Goal: Register for event/course

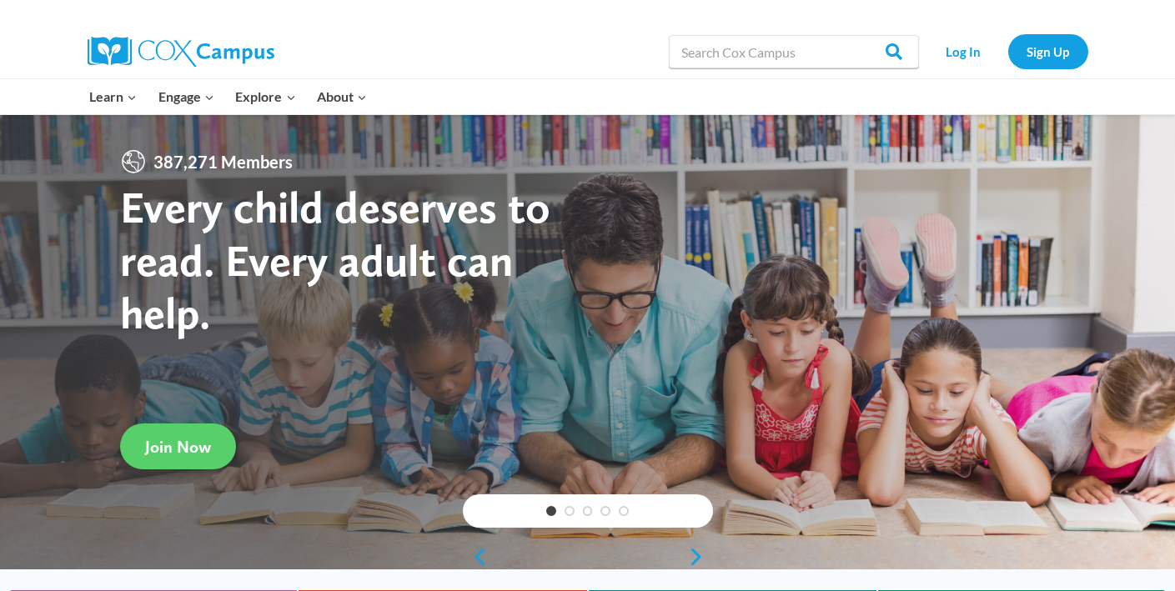
click at [964, 49] on link "Log In" at bounding box center [964, 51] width 73 height 34
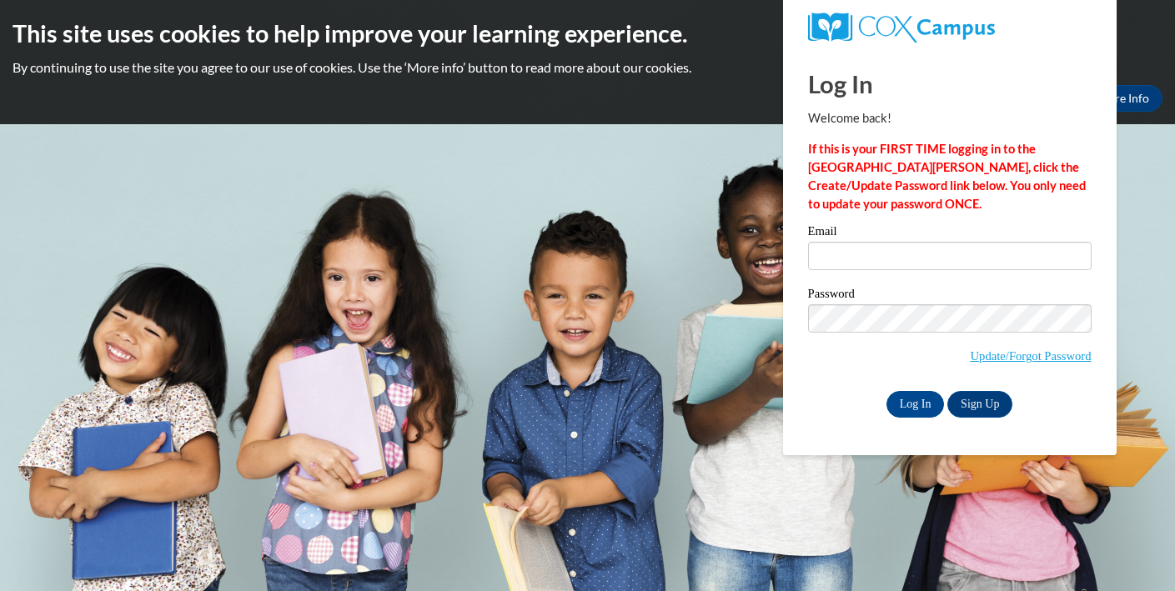
type input "kayla.weisenberger@wfbschools.com"
click at [894, 263] on input "kayla.weisenberger@wfbschools.com" at bounding box center [950, 256] width 284 height 28
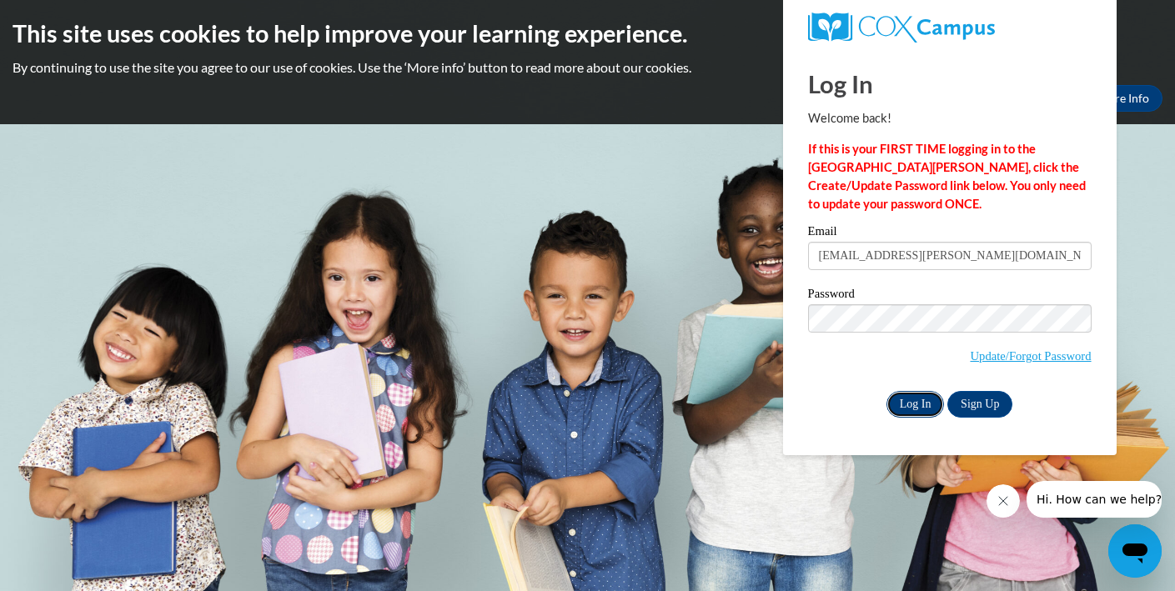
click at [908, 395] on input "Log In" at bounding box center [916, 404] width 58 height 27
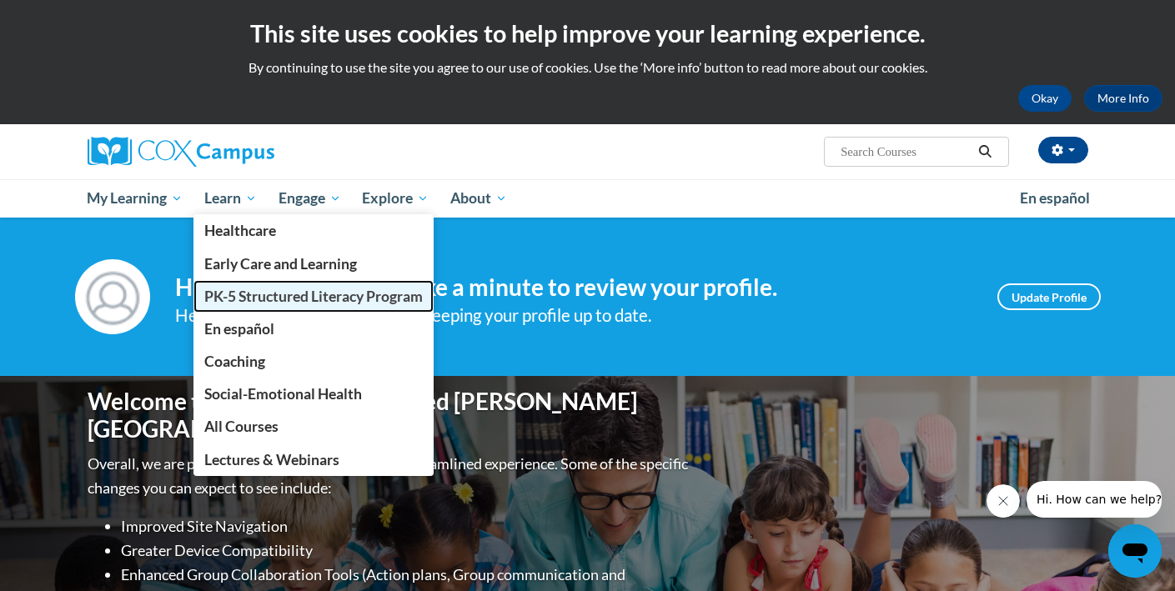
click at [266, 296] on span "PK-5 Structured Literacy Program" at bounding box center [313, 297] width 219 height 18
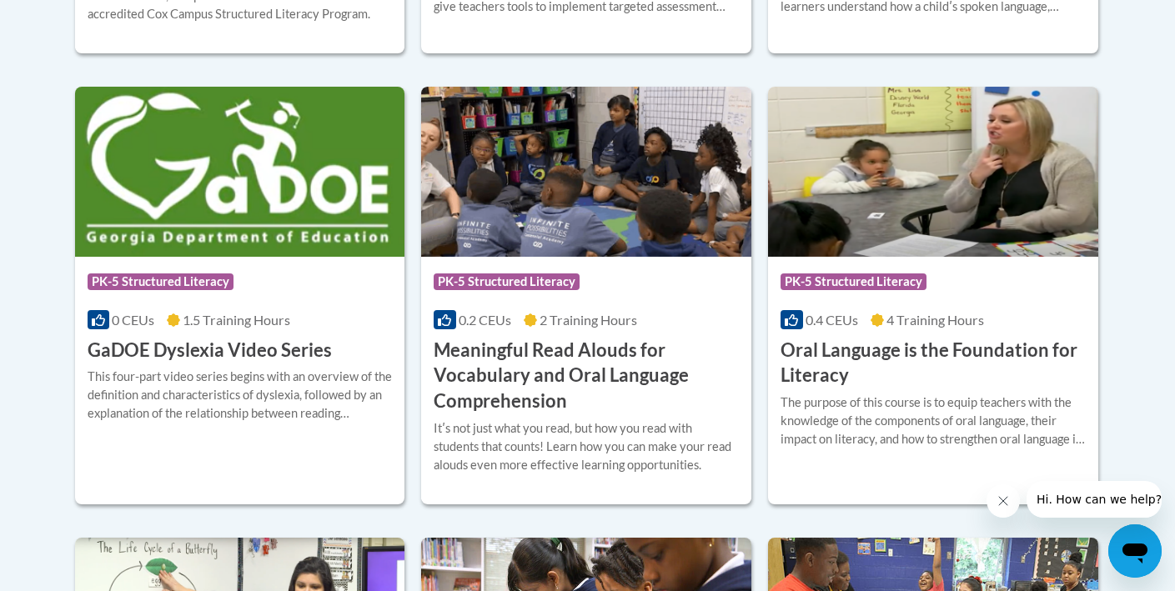
scroll to position [1088, 0]
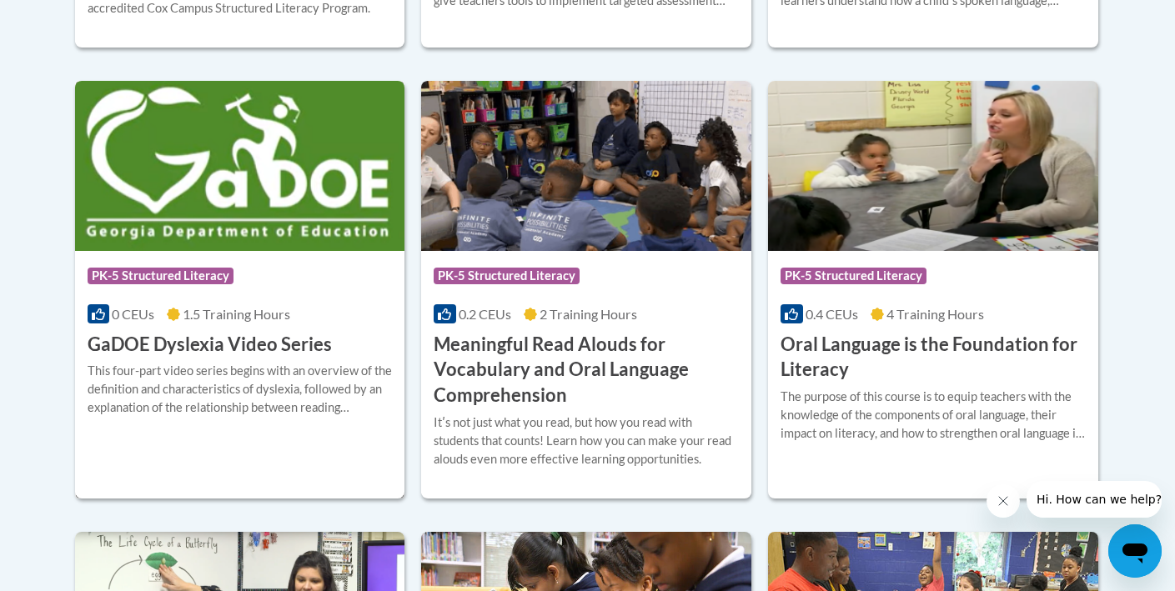
click at [363, 311] on div "0 CEUs 1.5 Training Hours" at bounding box center [240, 314] width 305 height 18
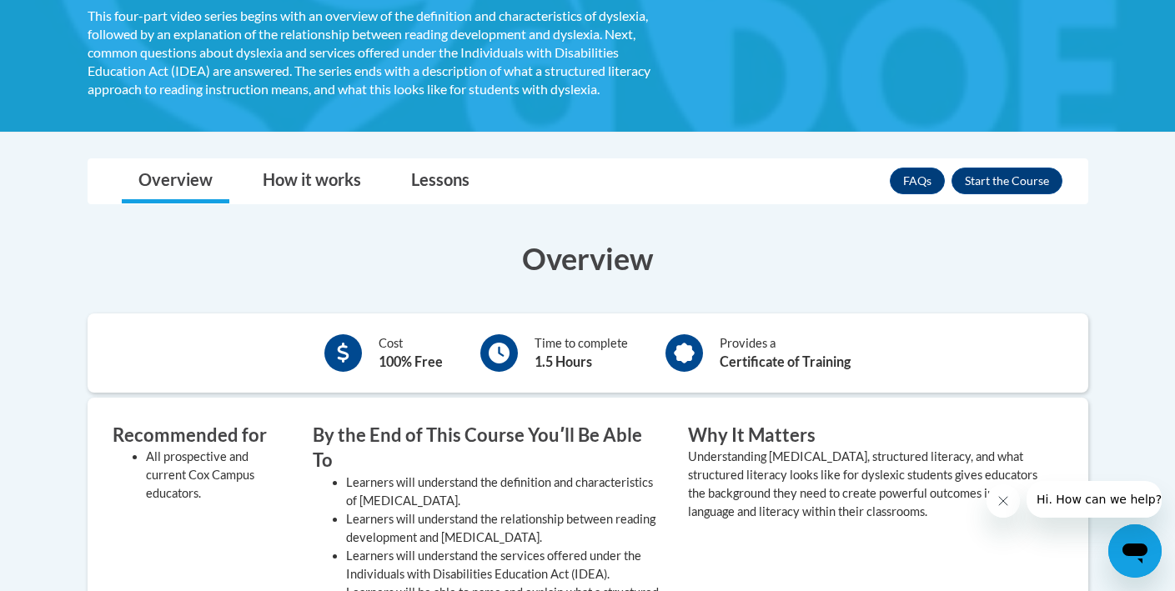
scroll to position [321, 0]
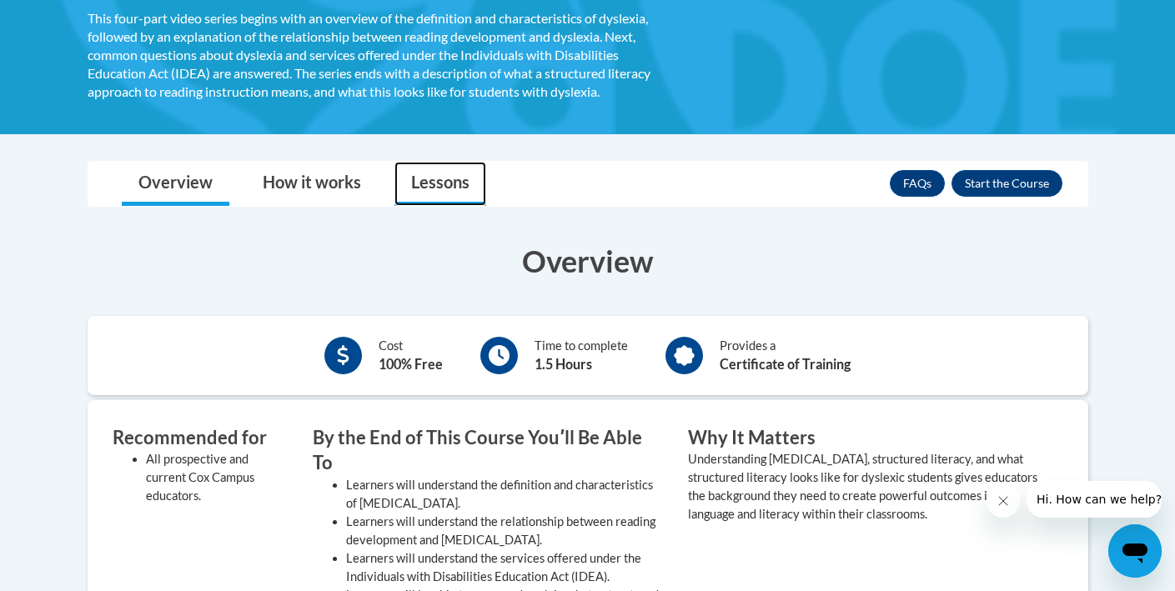
click at [430, 186] on link "Lessons" at bounding box center [441, 184] width 92 height 44
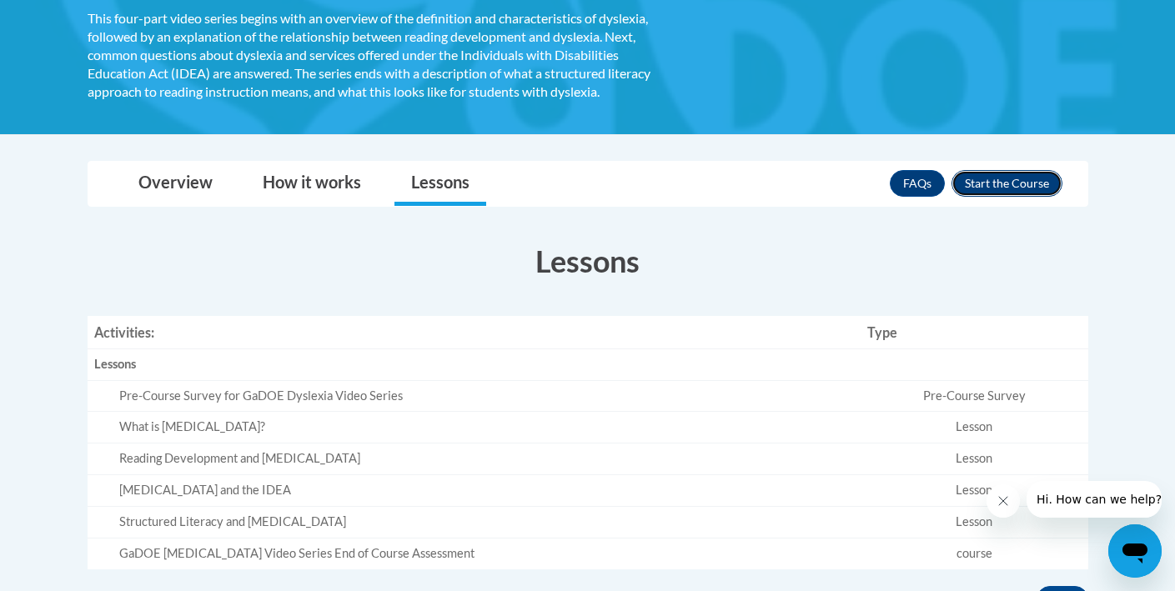
click at [978, 183] on button "Enroll" at bounding box center [1007, 183] width 111 height 27
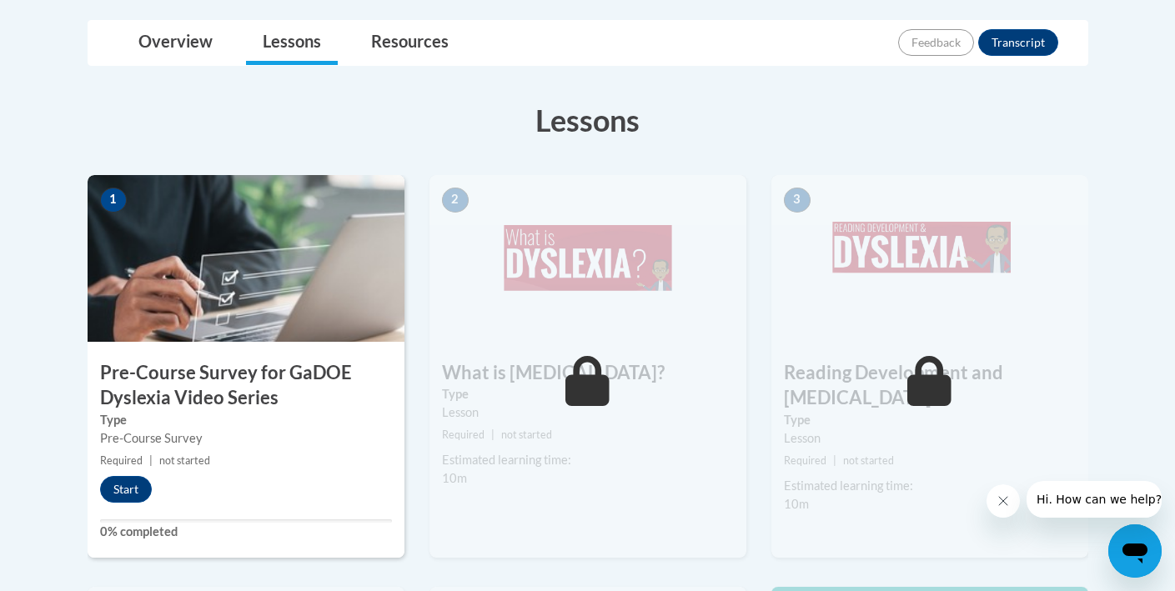
click at [257, 408] on h3 "Pre-Course Survey for GaDOE Dyslexia Video Series" at bounding box center [246, 386] width 317 height 52
click at [118, 486] on button "Start" at bounding box center [126, 489] width 52 height 27
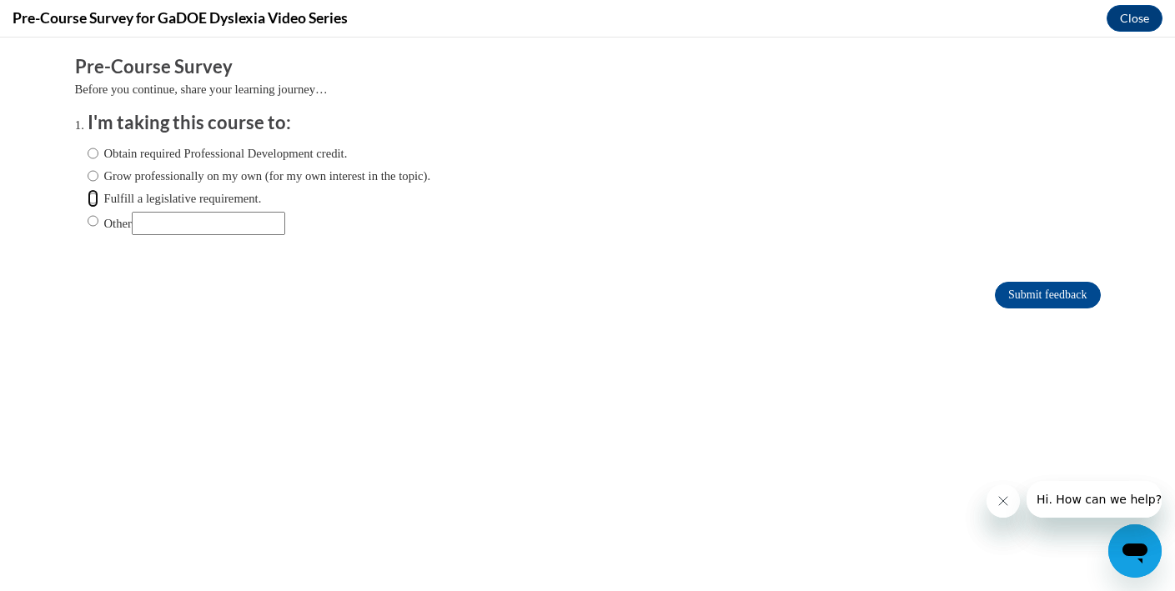
click at [93, 197] on input "Fulfill a legislative requirement." at bounding box center [93, 198] width 11 height 18
radio input "true"
click at [93, 152] on input "Obtain required Professional Development credit." at bounding box center [93, 153] width 11 height 18
radio input "true"
click at [96, 178] on input "Grow professionally on my own (for my own interest in the topic)." at bounding box center [93, 176] width 11 height 18
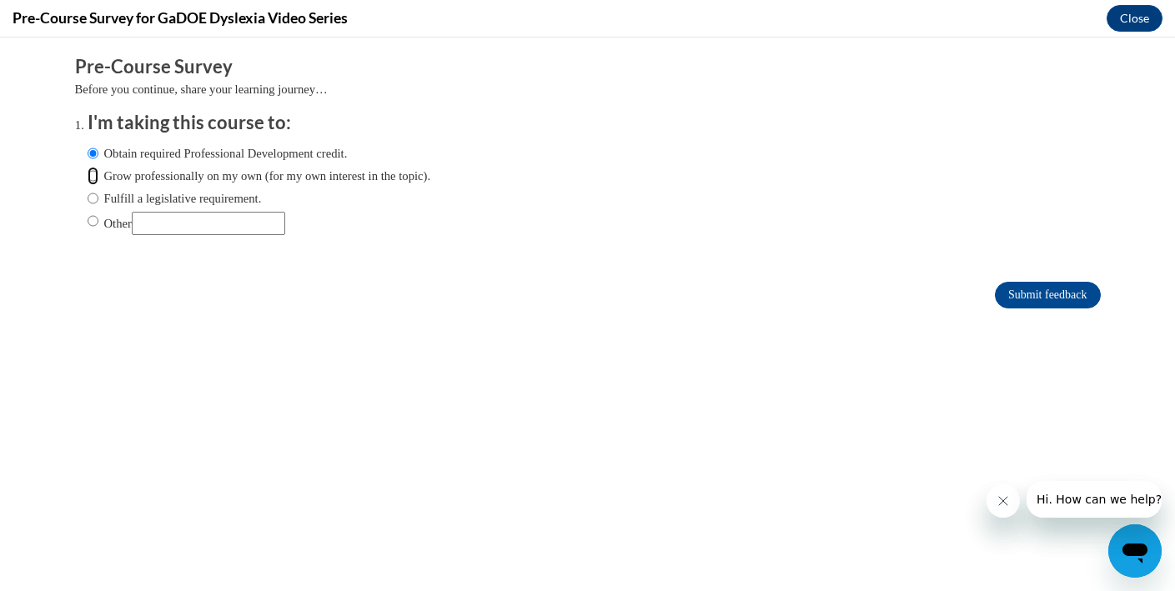
radio input "true"
click at [94, 199] on input "Fulfill a legislative requirement." at bounding box center [93, 198] width 11 height 18
radio input "true"
click at [1068, 287] on input "Submit feedback" at bounding box center [1047, 295] width 105 height 27
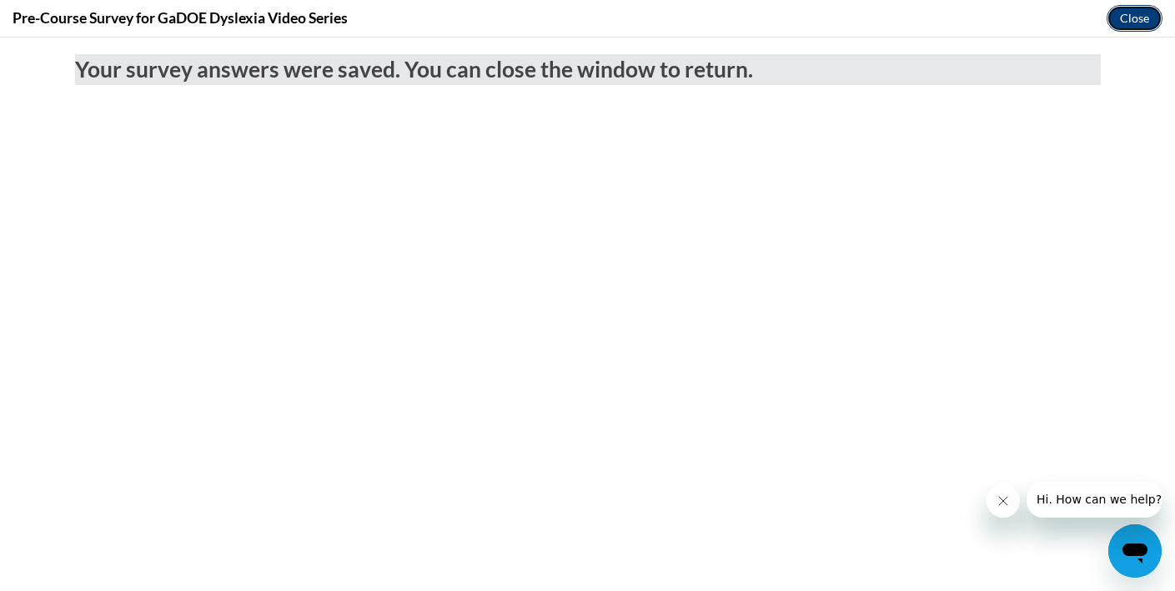
click at [1122, 10] on button "Close" at bounding box center [1135, 18] width 56 height 27
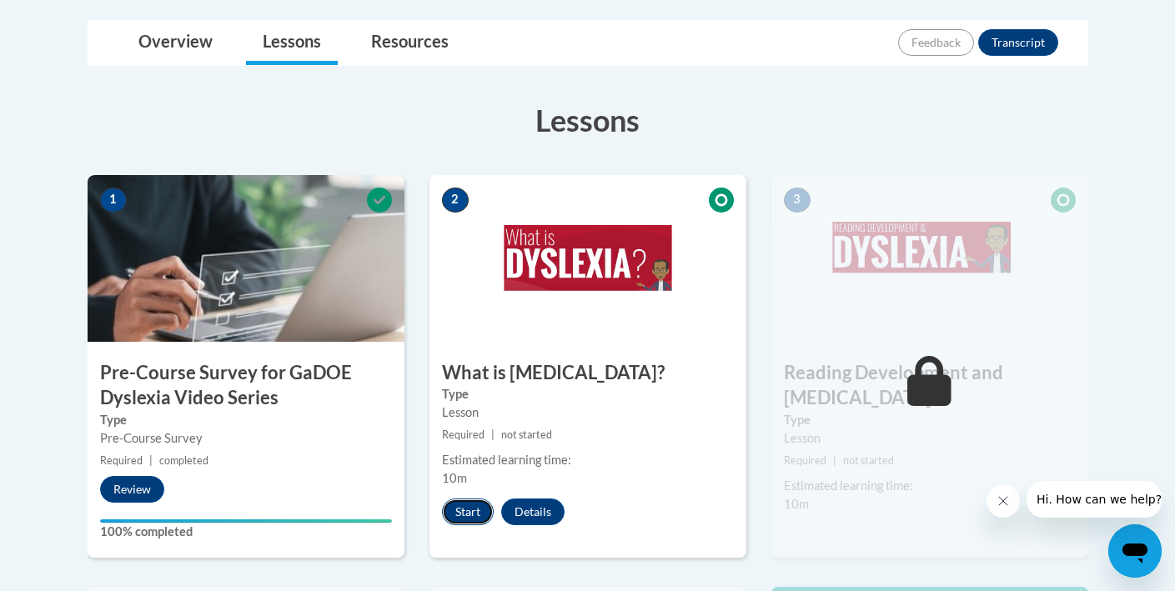
click at [477, 516] on button "Start" at bounding box center [468, 512] width 52 height 27
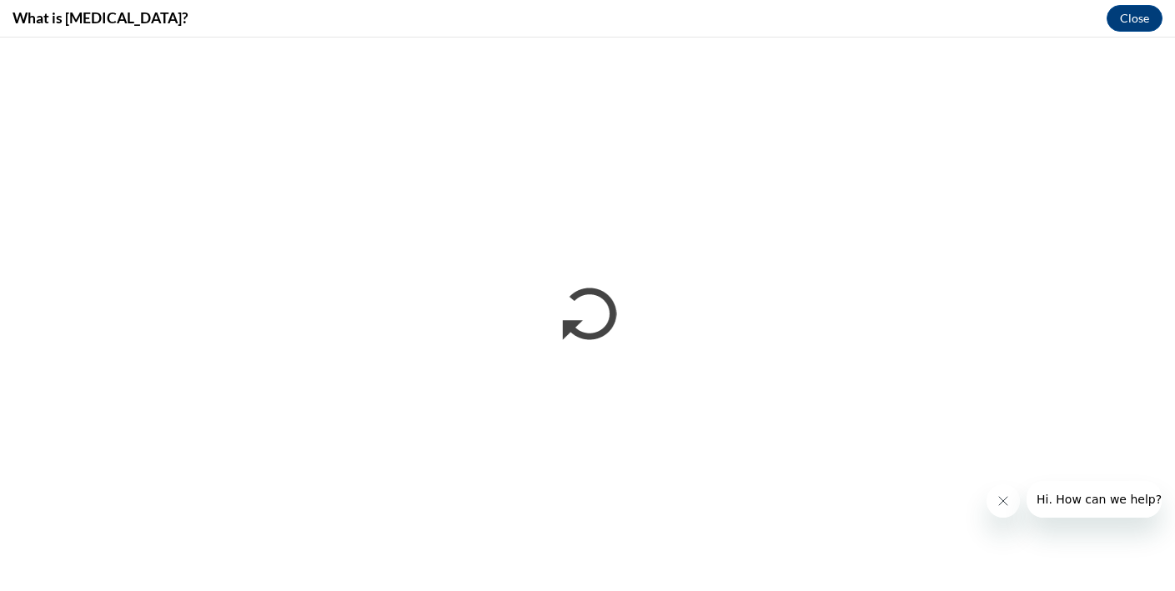
click at [1005, 505] on icon "Close message from company" at bounding box center [1003, 501] width 13 height 13
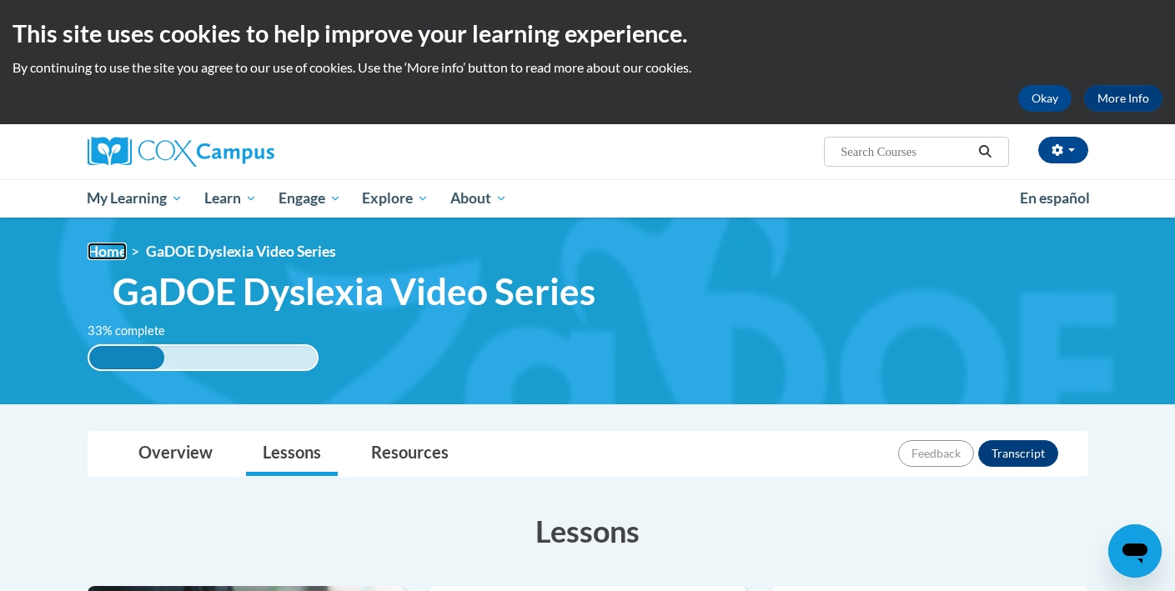
click at [93, 244] on link "Home" at bounding box center [107, 252] width 39 height 18
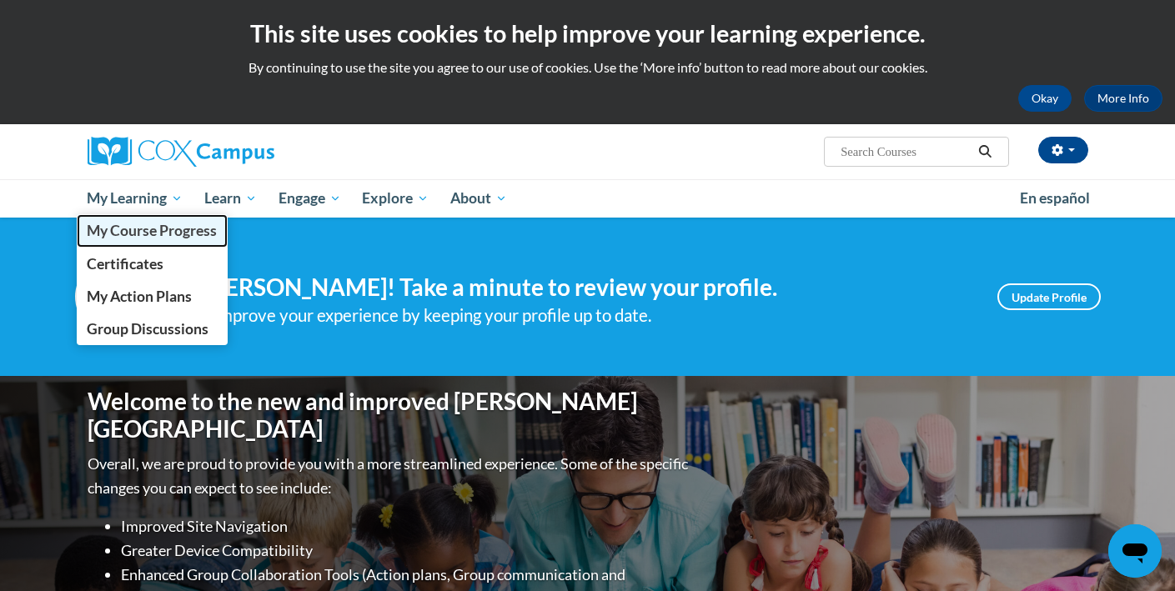
click at [158, 232] on span "My Course Progress" at bounding box center [152, 231] width 130 height 18
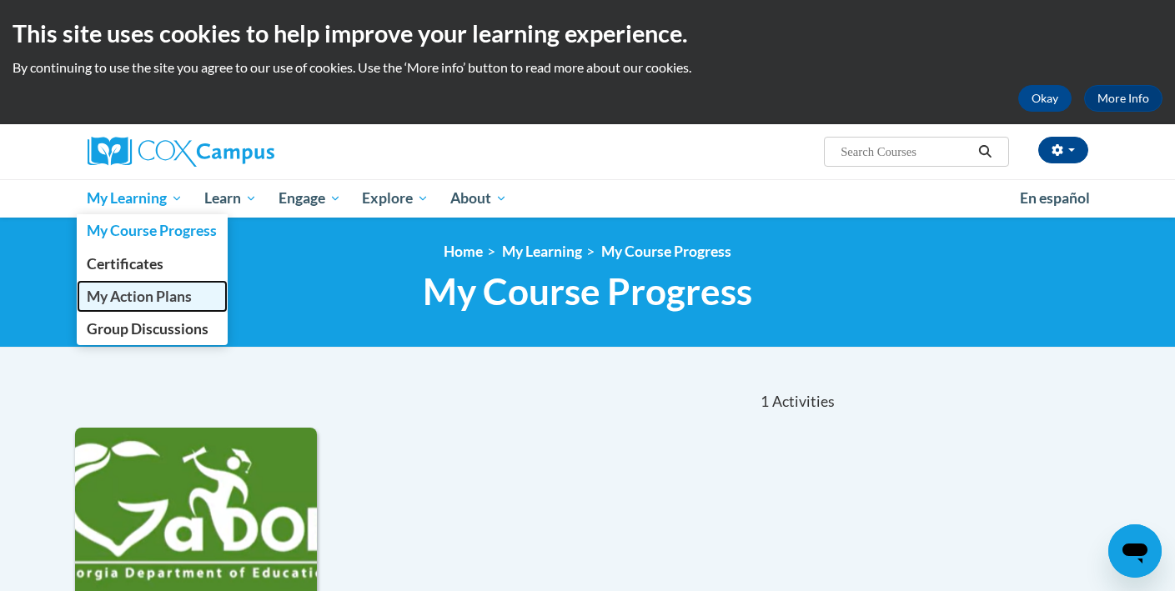
click at [155, 296] on span "My Action Plans" at bounding box center [139, 297] width 105 height 18
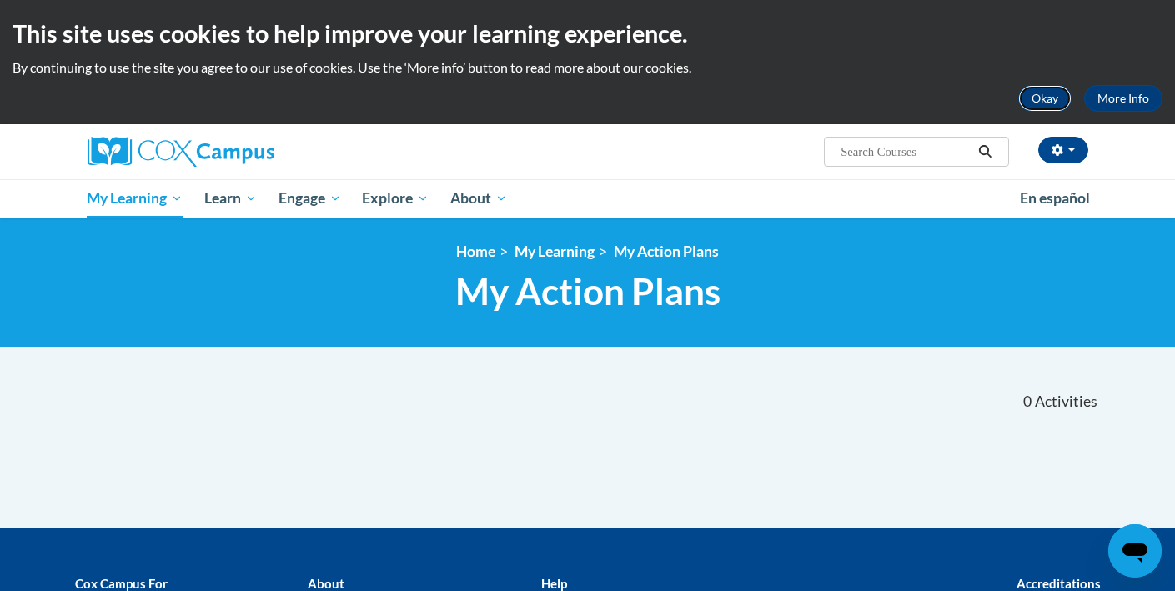
click at [1043, 94] on button "Okay" at bounding box center [1044, 98] width 53 height 27
